Goal: Transaction & Acquisition: Purchase product/service

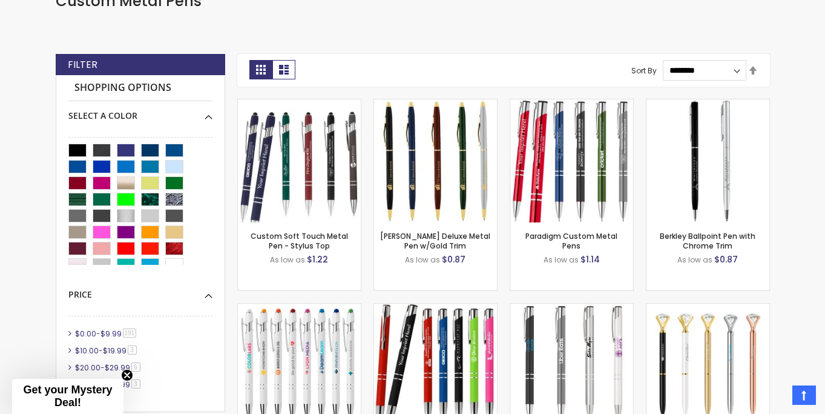
scroll to position [345, 0]
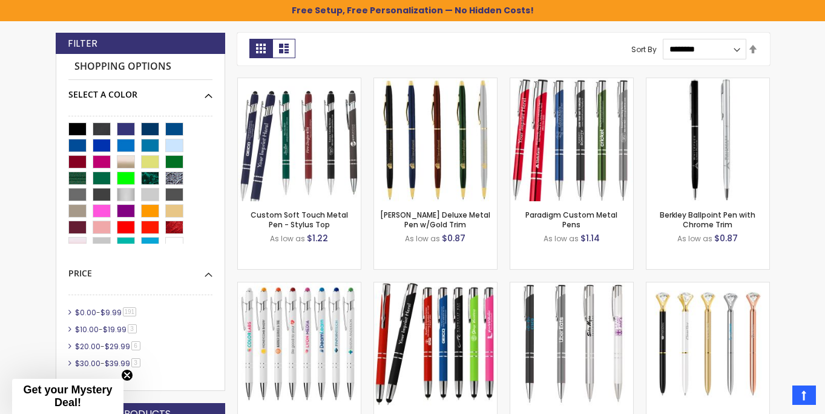
click at [206, 93] on div "Select A Color" at bounding box center [140, 90] width 144 height 21
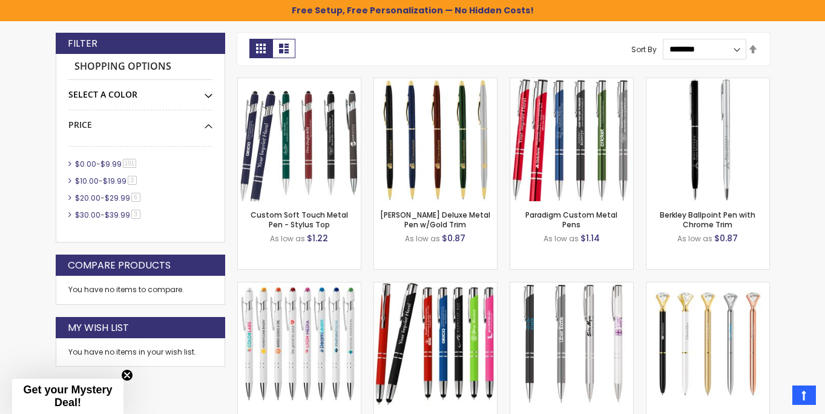
click at [206, 93] on div "Select A Color" at bounding box center [140, 90] width 144 height 21
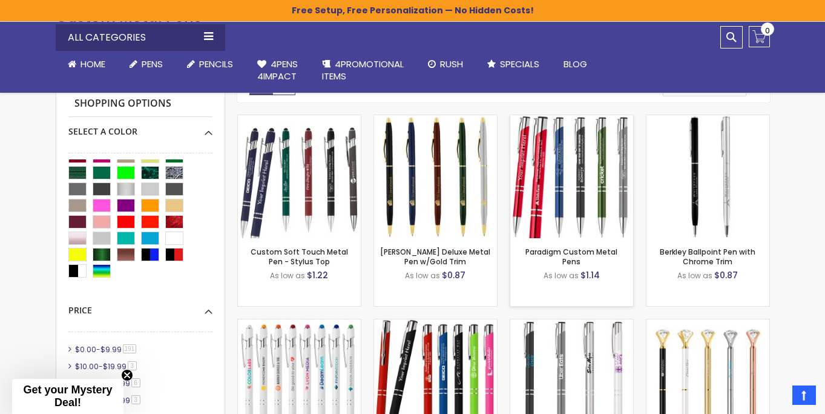
scroll to position [308, 0]
click at [705, 162] on img at bounding box center [708, 177] width 123 height 123
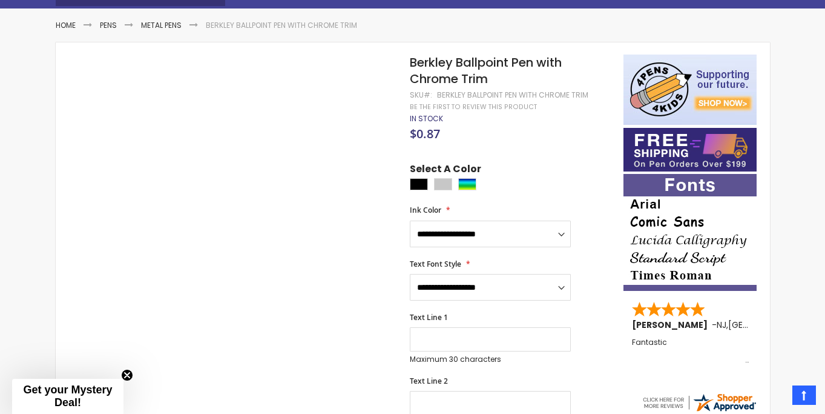
scroll to position [188, 0]
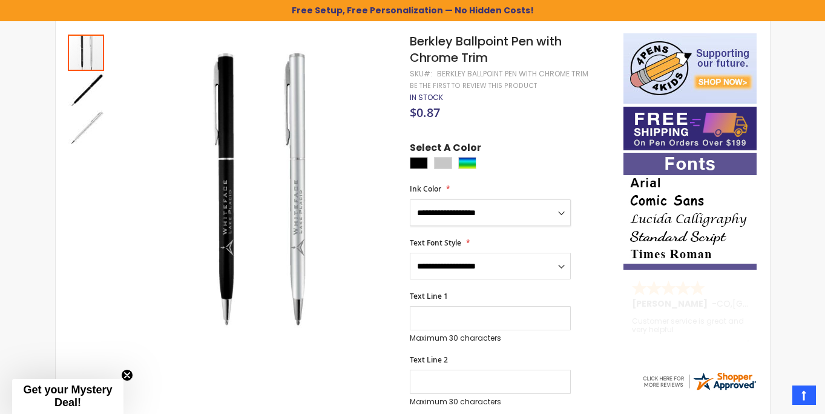
click at [559, 213] on select "**********" at bounding box center [490, 212] width 161 height 27
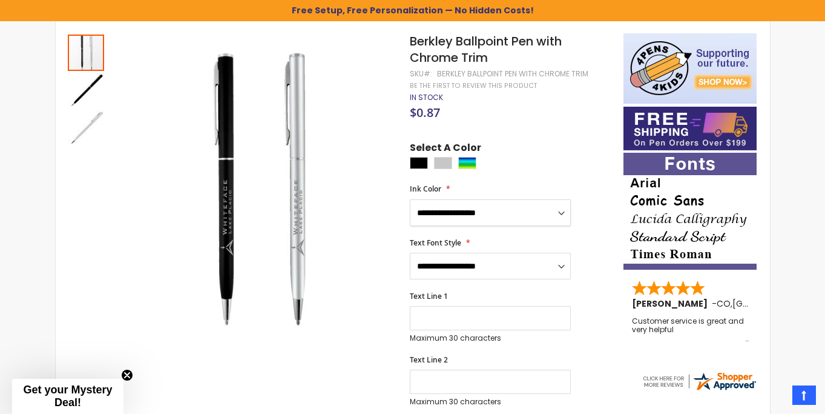
select select "****"
click at [564, 264] on select "**********" at bounding box center [490, 266] width 161 height 27
select select "****"
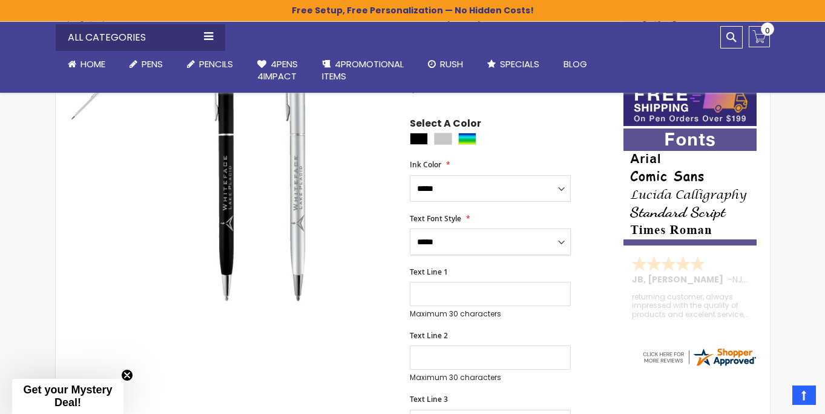
scroll to position [205, 0]
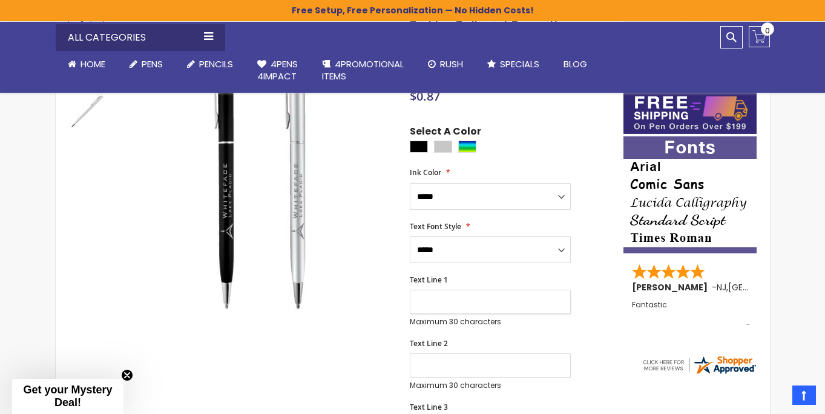
click at [451, 308] on input "Text Line 1" at bounding box center [490, 301] width 161 height 24
type input "*********"
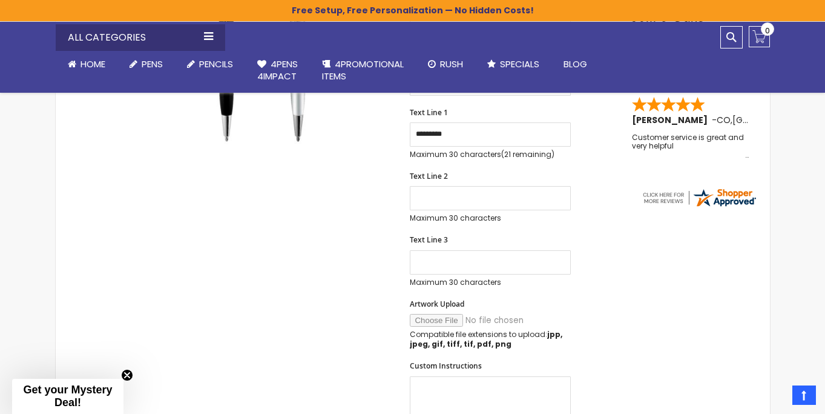
scroll to position [389, 0]
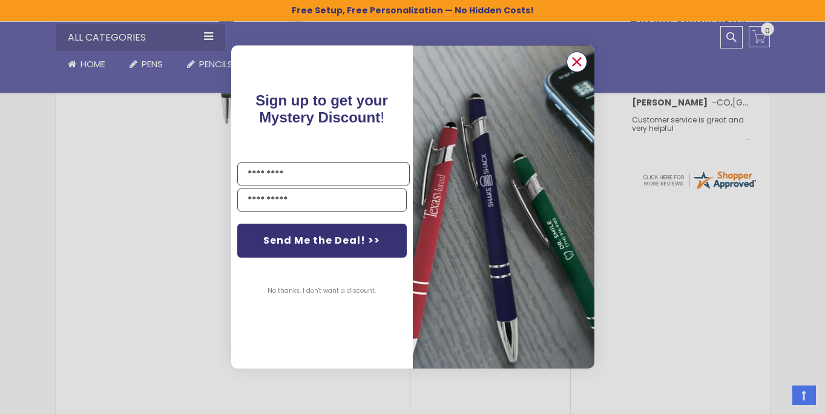
click at [576, 63] on circle "Close dialog" at bounding box center [576, 62] width 18 height 18
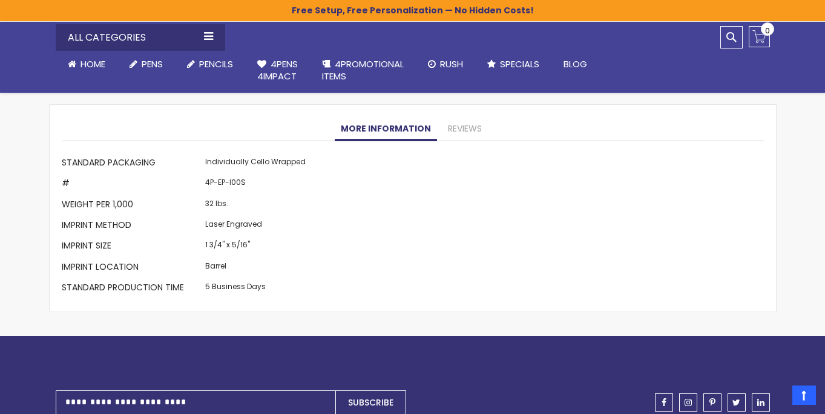
scroll to position [977, 0]
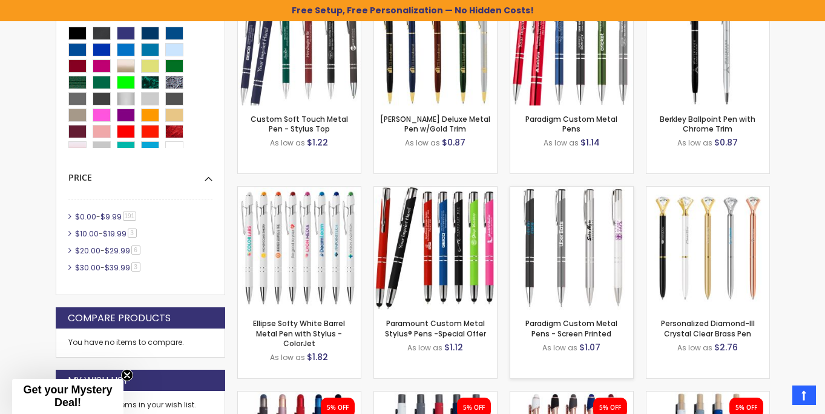
scroll to position [463, 0]
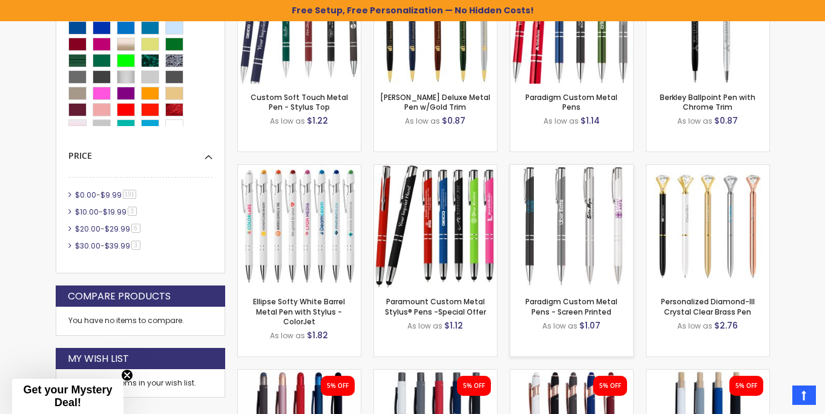
click at [587, 241] on img at bounding box center [571, 226] width 123 height 123
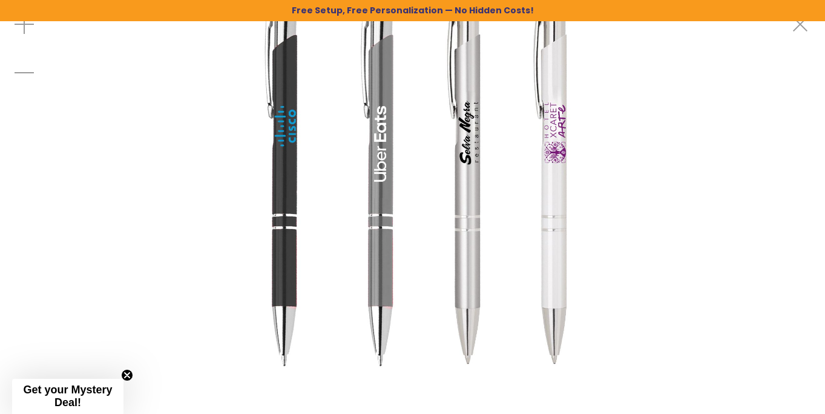
click at [739, 84] on div at bounding box center [412, 187] width 825 height 375
drag, startPoint x: 658, startPoint y: 66, endPoint x: 645, endPoint y: 122, distance: 57.3
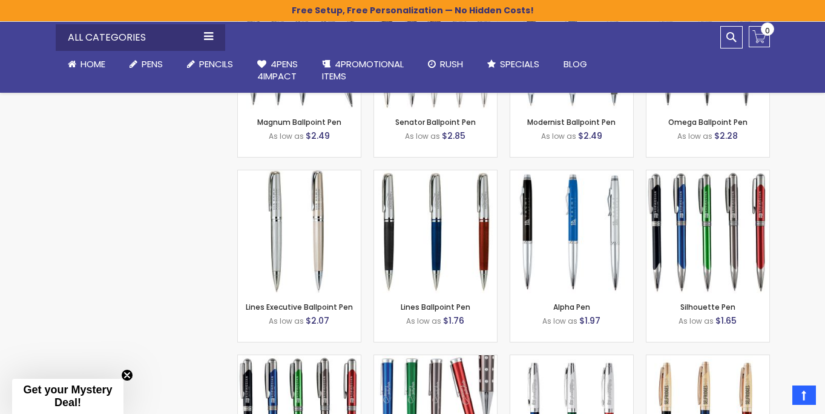
scroll to position [1671, 0]
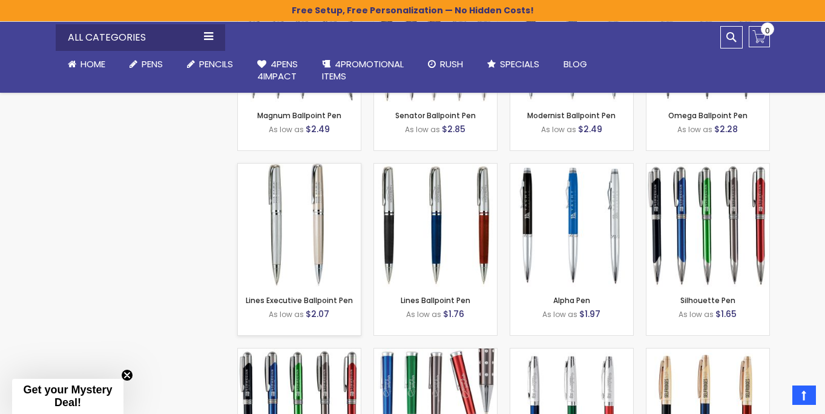
click at [269, 243] on img at bounding box center [299, 224] width 123 height 123
click at [575, 234] on img at bounding box center [571, 224] width 123 height 123
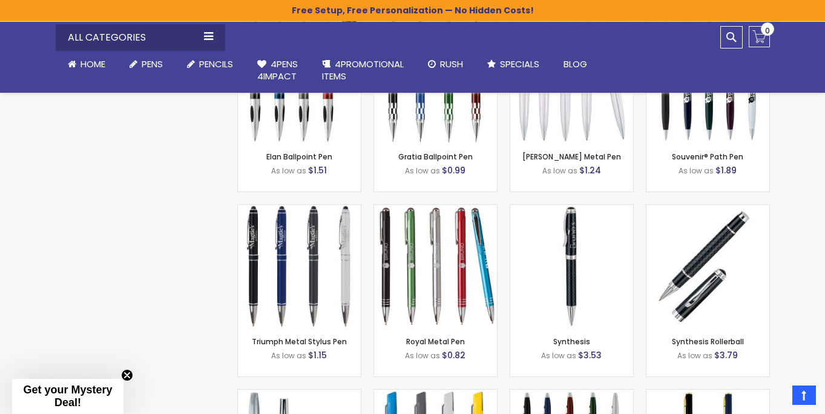
scroll to position [2375, 0]
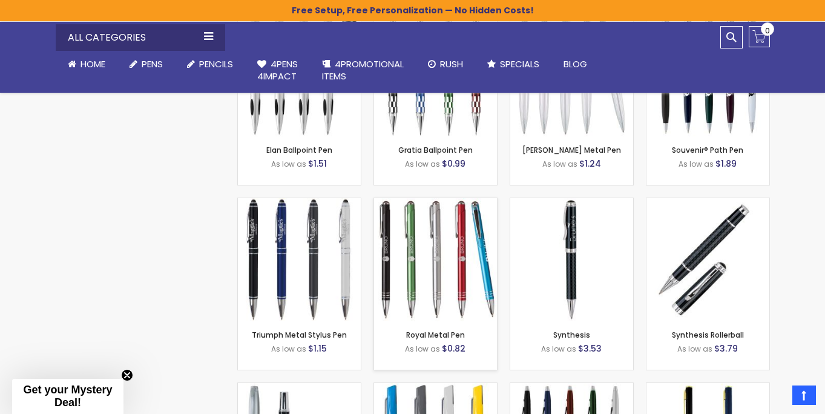
click at [455, 279] on img at bounding box center [435, 259] width 123 height 123
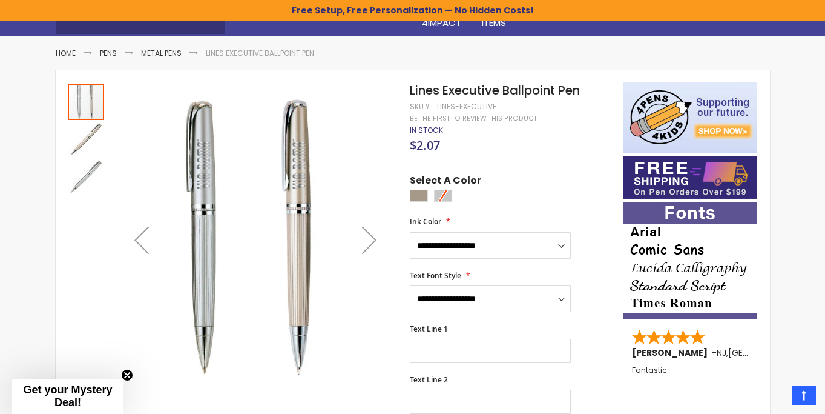
scroll to position [134, 0]
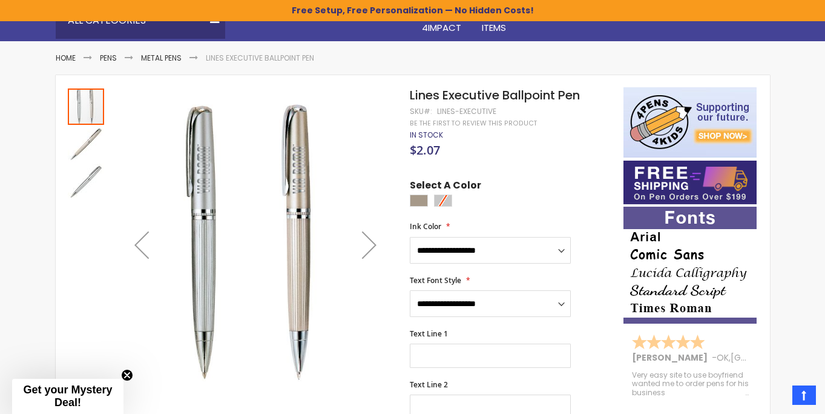
click at [372, 243] on div "Next" at bounding box center [369, 244] width 48 height 48
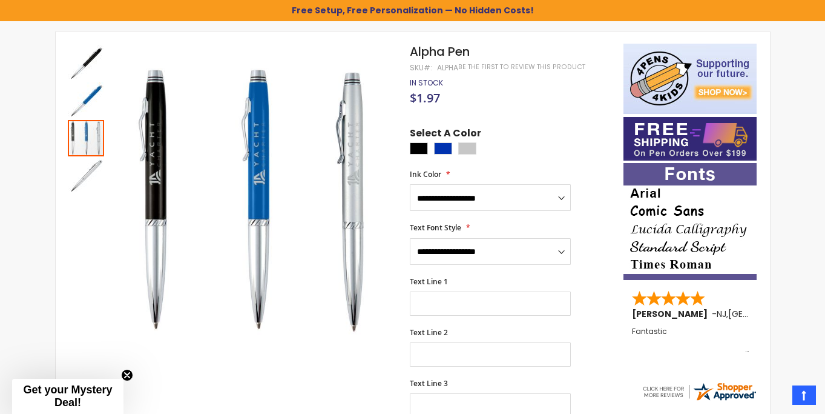
scroll to position [180, 0]
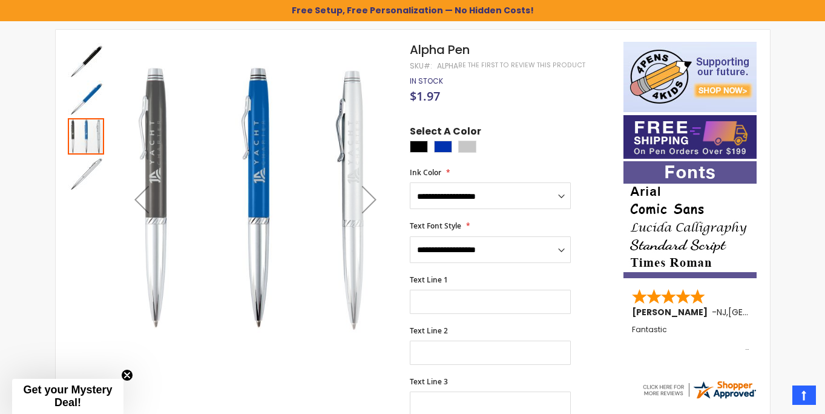
click at [348, 157] on div "Next" at bounding box center [369, 199] width 48 height 314
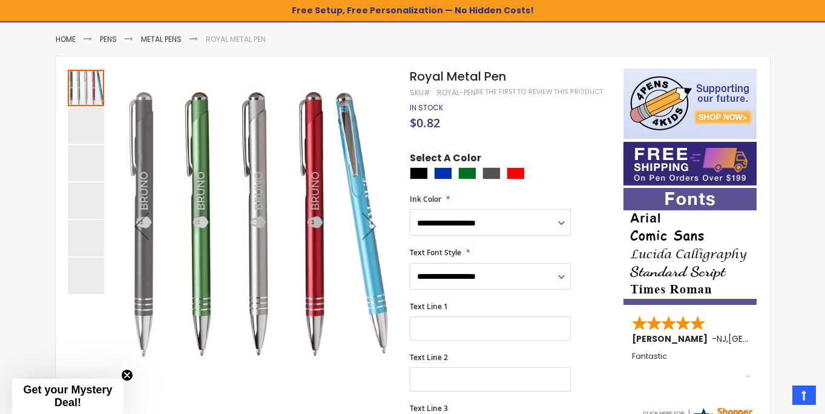
scroll to position [154, 0]
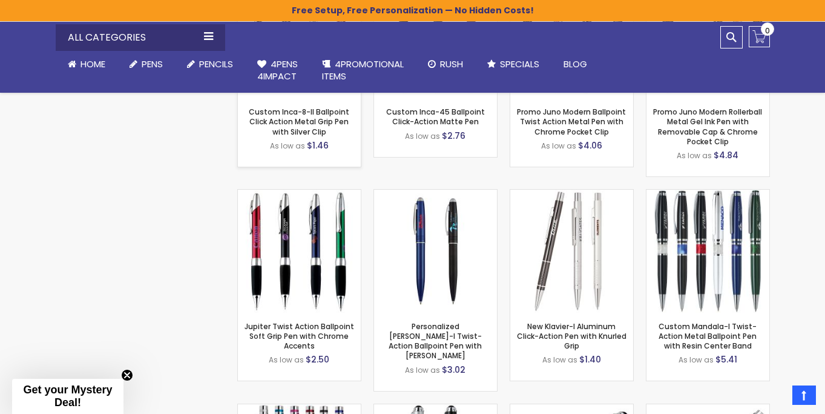
scroll to position [9408, 0]
click at [580, 256] on img at bounding box center [571, 250] width 123 height 123
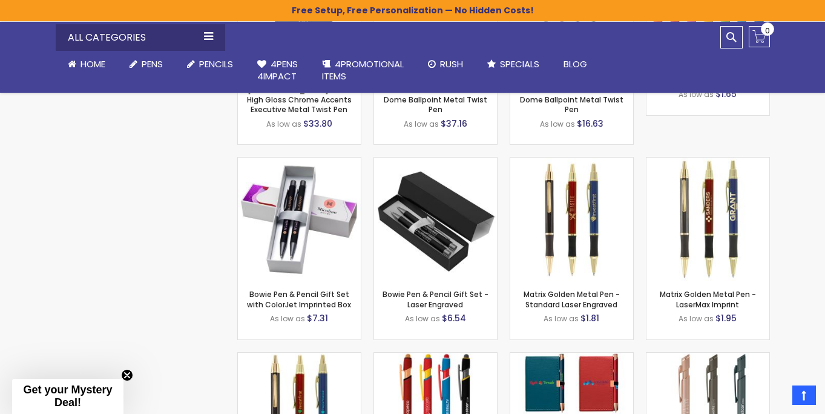
scroll to position [6536, 0]
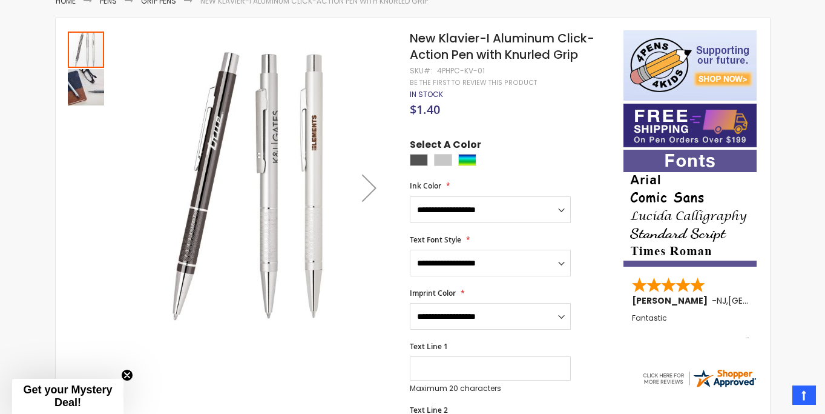
scroll to position [213, 0]
